Goal: Navigation & Orientation: Find specific page/section

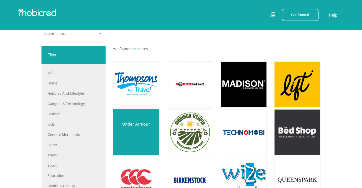
scroll to position [159, 0]
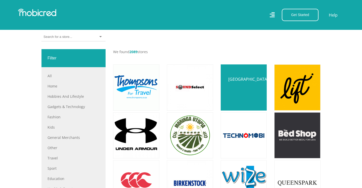
click at [252, 97] on link at bounding box center [244, 88] width 54 height 54
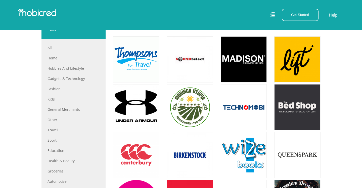
scroll to position [188, 0]
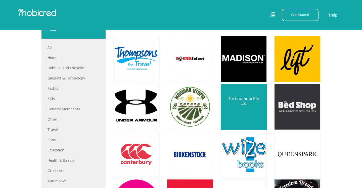
click at [243, 112] on link at bounding box center [244, 107] width 54 height 54
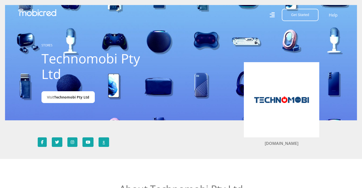
click at [86, 98] on span "Technomobi Pty Ltd" at bounding box center [71, 97] width 35 height 5
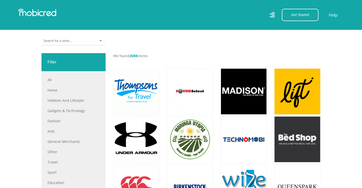
scroll to position [156, 0]
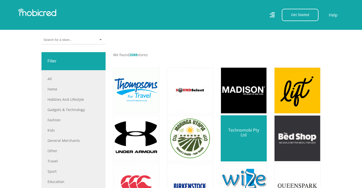
click at [233, 143] on link at bounding box center [244, 139] width 54 height 54
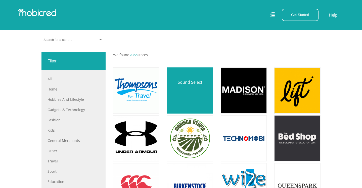
click at [194, 94] on link at bounding box center [190, 91] width 54 height 54
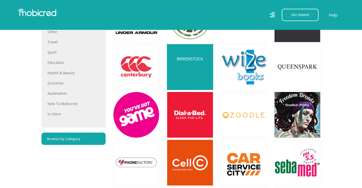
scroll to position [279, 0]
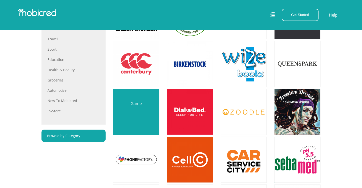
click at [149, 123] on link at bounding box center [136, 112] width 54 height 54
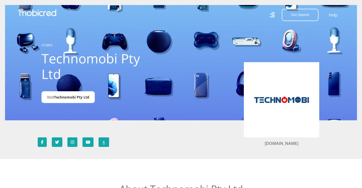
click at [78, 95] on span "Technomobi Pty Ltd" at bounding box center [71, 97] width 35 height 5
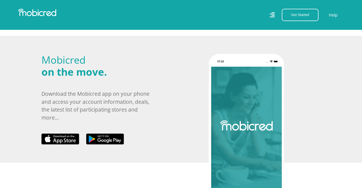
scroll to position [229, 0]
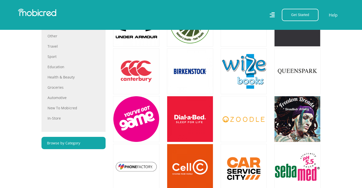
scroll to position [276, 0]
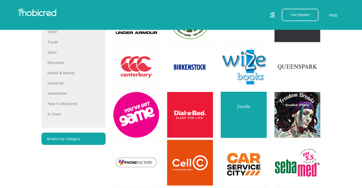
click at [242, 125] on link at bounding box center [244, 115] width 54 height 54
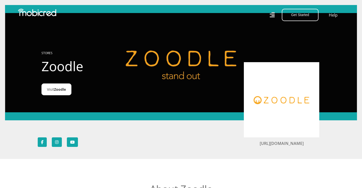
click at [58, 89] on span "Zoodle" at bounding box center [60, 89] width 12 height 5
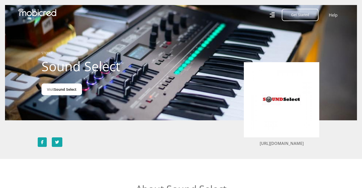
click at [67, 88] on span "Sound Select" at bounding box center [65, 89] width 22 height 5
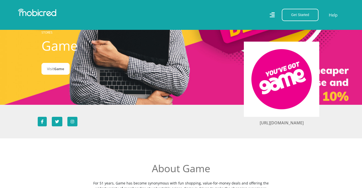
scroll to position [37, 0]
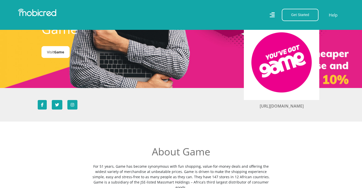
click at [58, 52] on span "Game" at bounding box center [59, 52] width 10 height 5
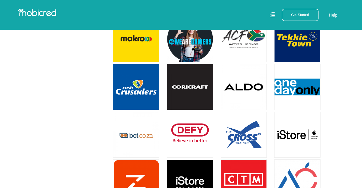
scroll to position [978, 0]
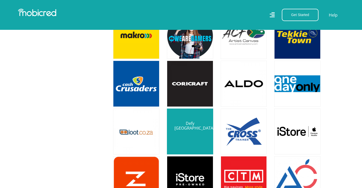
click at [200, 134] on link at bounding box center [190, 132] width 54 height 54
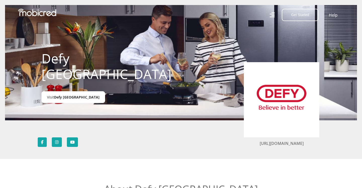
click at [78, 95] on span "Defy [GEOGRAPHIC_DATA]" at bounding box center [76, 97] width 45 height 5
